Goal: Use online tool/utility: Utilize a website feature to perform a specific function

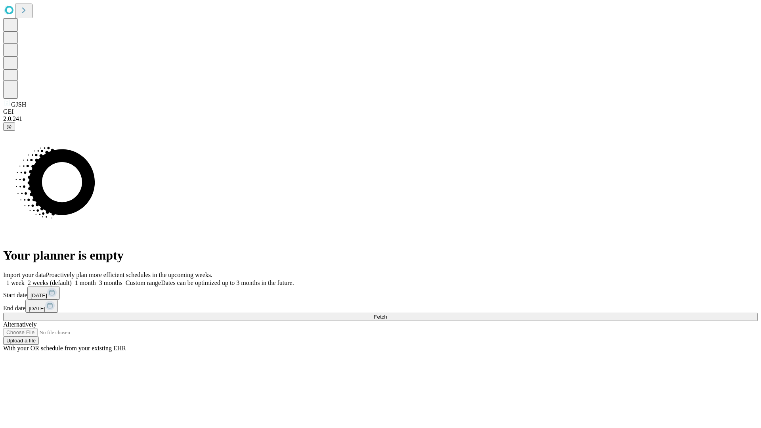
click at [387, 314] on span "Fetch" at bounding box center [380, 317] width 13 height 6
